Goal: Communication & Community: Answer question/provide support

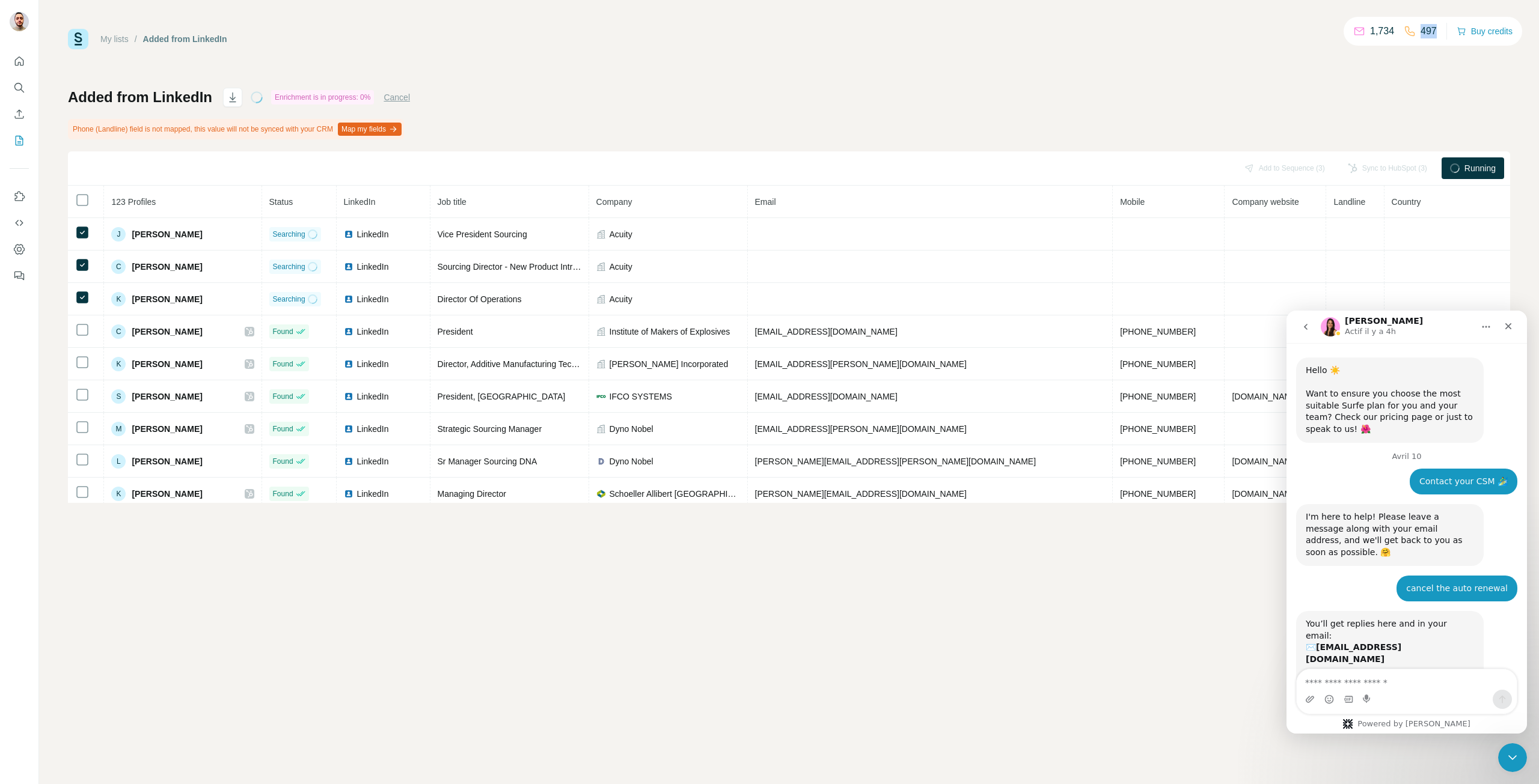
scroll to position [1164, 0]
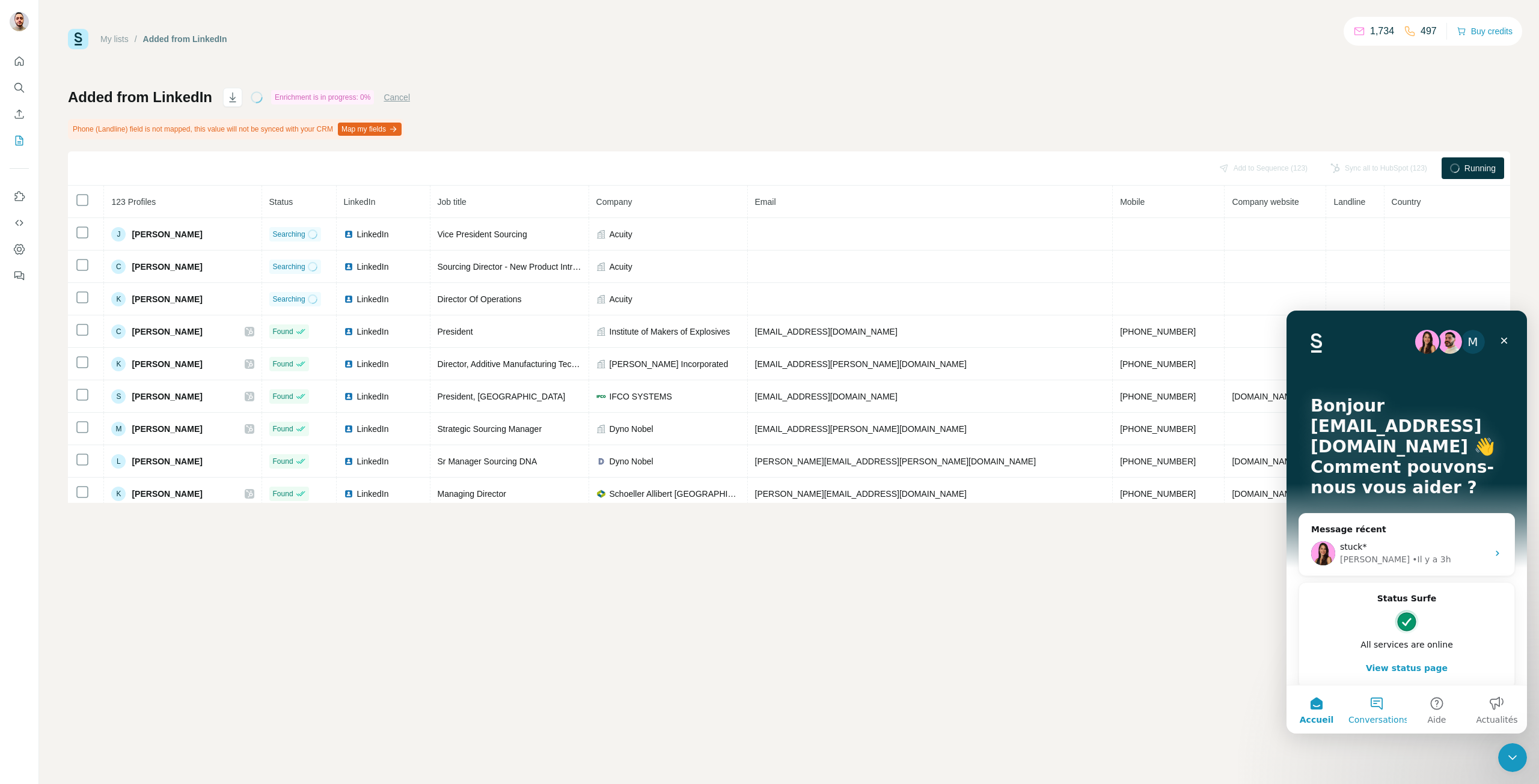
click at [1361, 716] on span "Conversations" at bounding box center [1378, 720] width 60 height 8
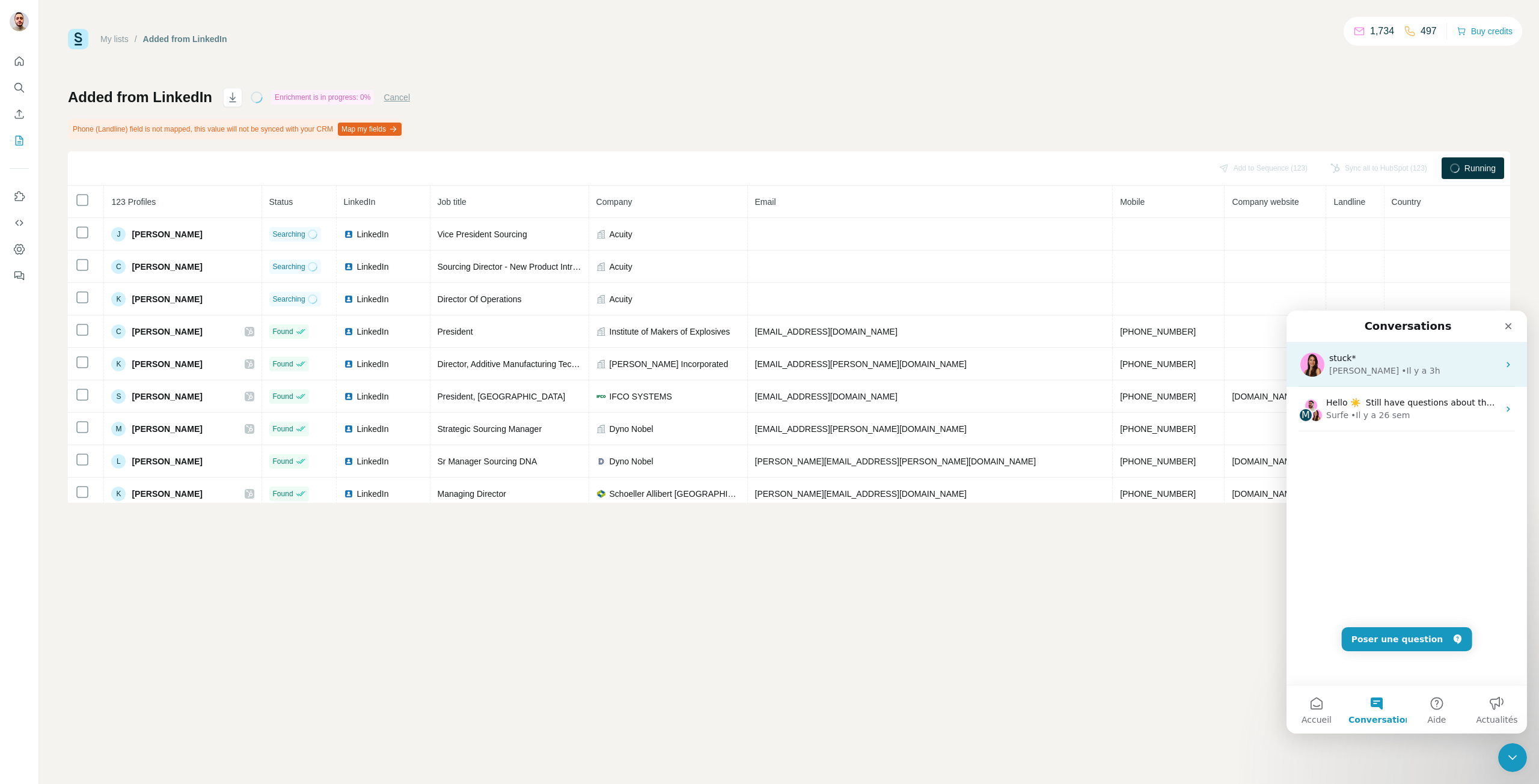
click at [1424, 368] on div "Aurélie • Il y a 3h" at bounding box center [1415, 371] width 170 height 13
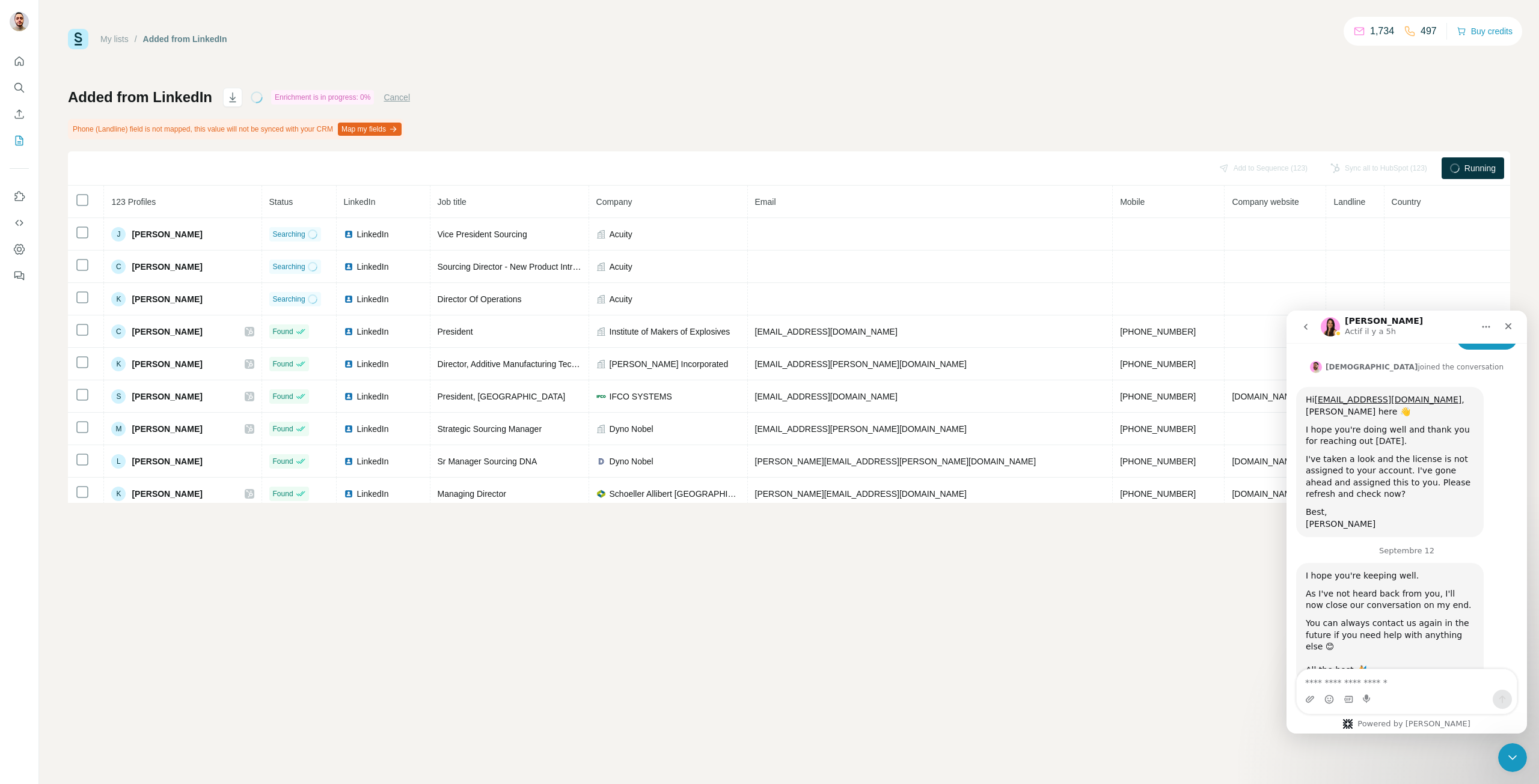
scroll to position [1164, 0]
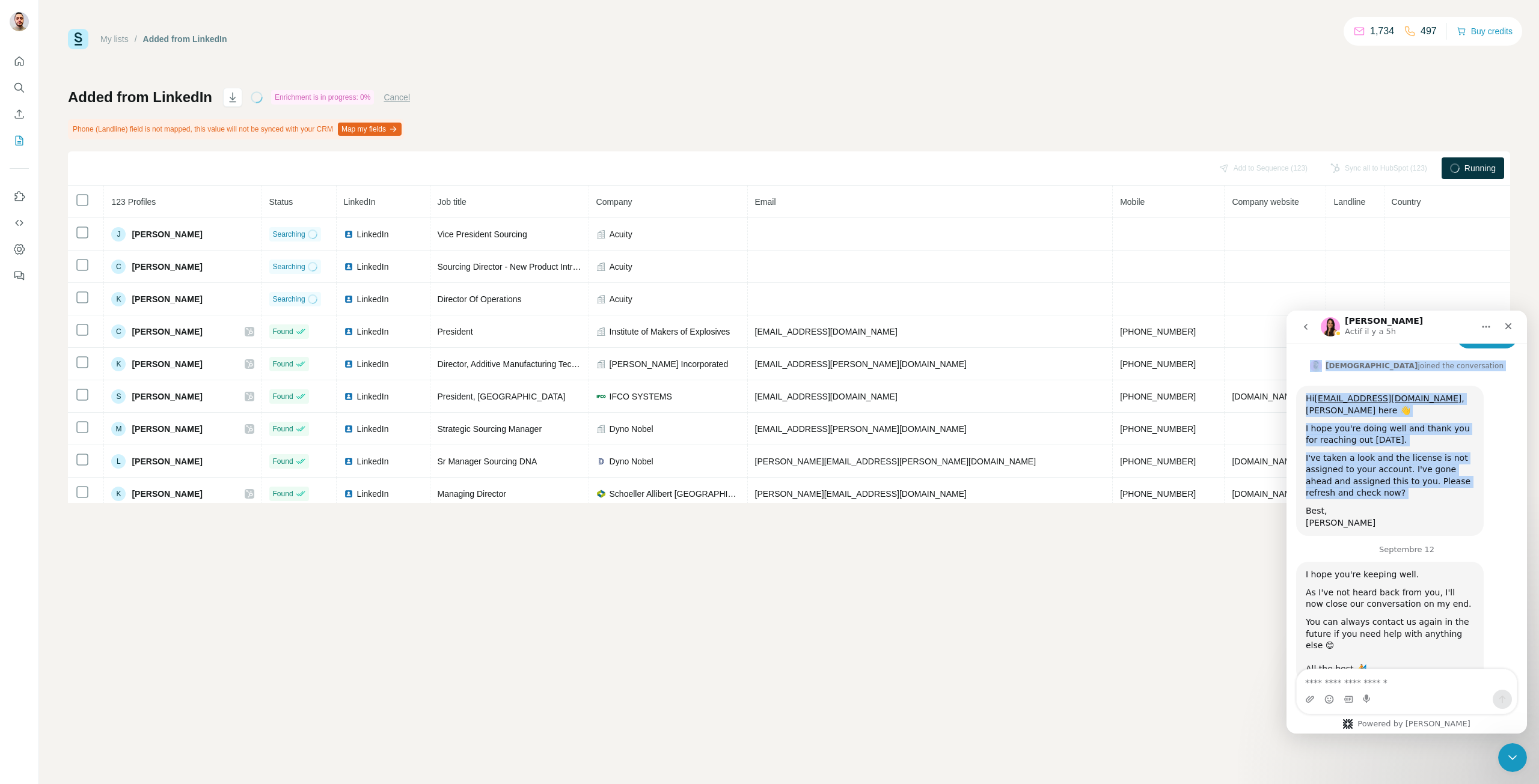
drag, startPoint x: 1440, startPoint y: 331, endPoint x: 1279, endPoint y: 407, distance: 178.0
click at [1287, 407] on html "Aurélie Actif il y a 5h Hello ☀️ Want to ensure you choose the most suitable Su…" at bounding box center [1407, 522] width 241 height 423
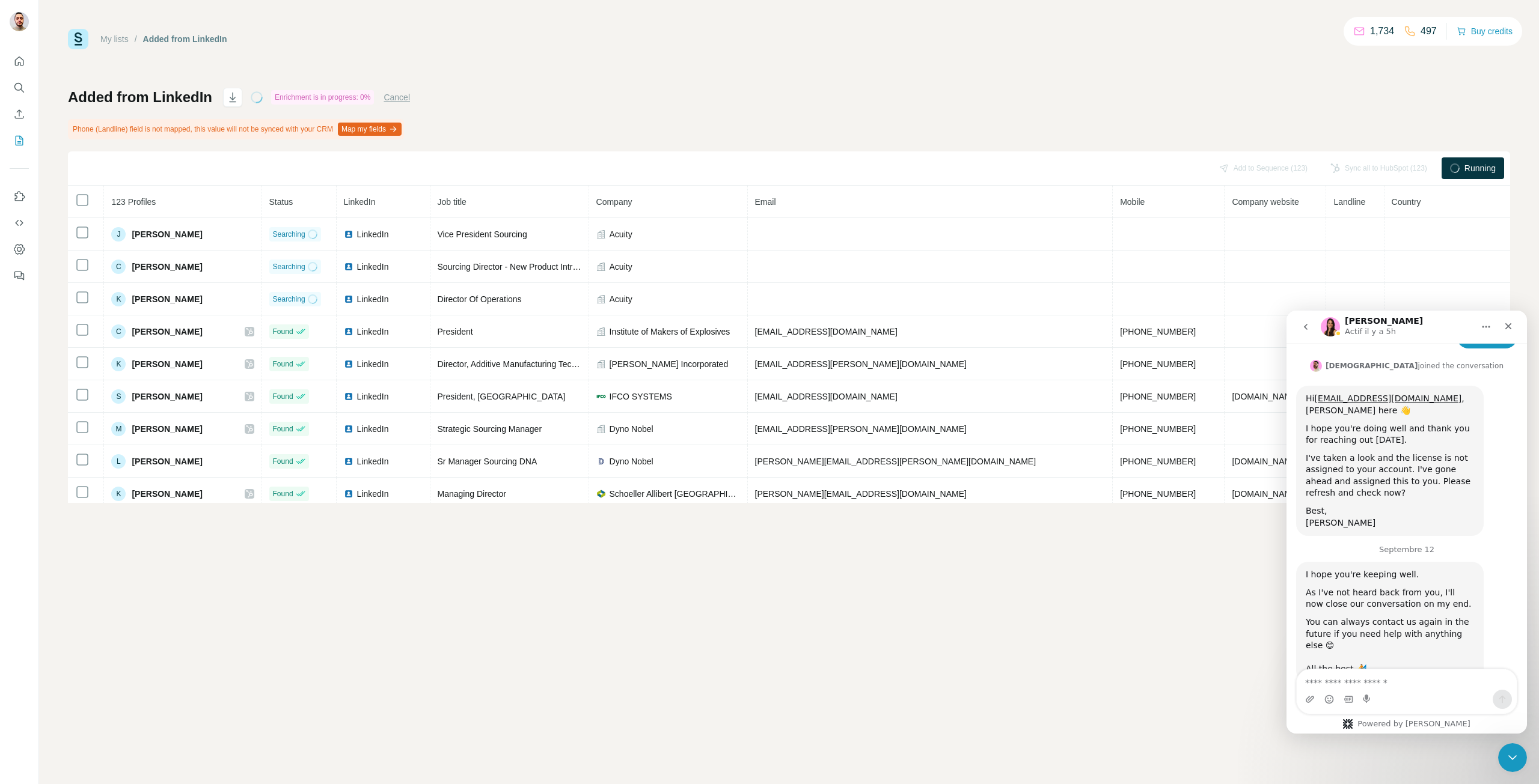
click at [1330, 569] on div "I hope you're keeping well." at bounding box center [1390, 575] width 168 height 12
